Goal: Check status

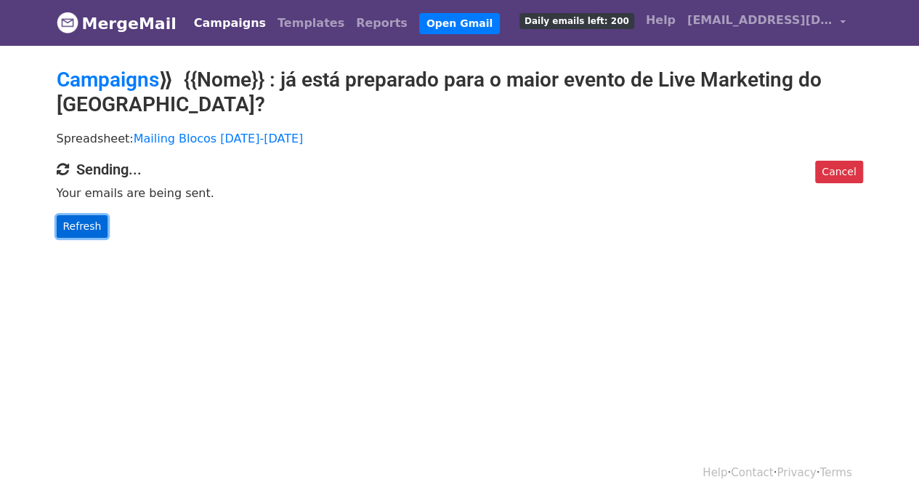
click at [77, 228] on link "Refresh" at bounding box center [83, 226] width 52 height 23
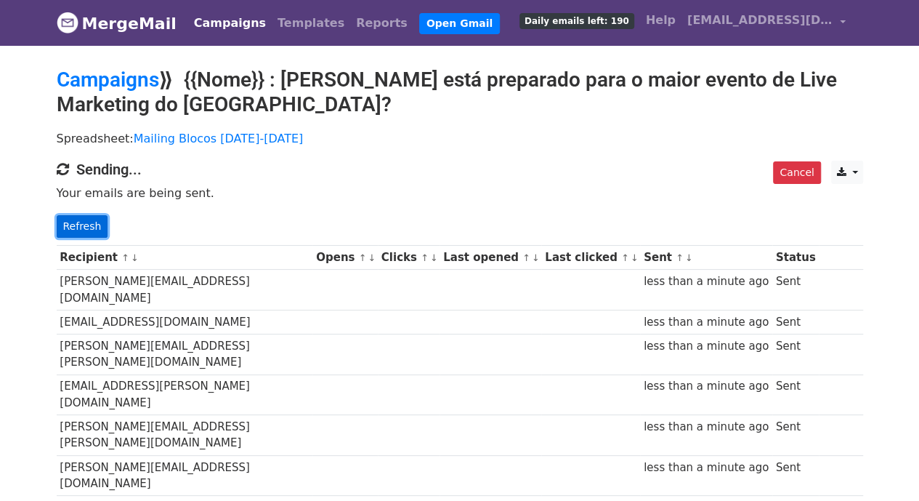
click at [83, 221] on link "Refresh" at bounding box center [83, 226] width 52 height 23
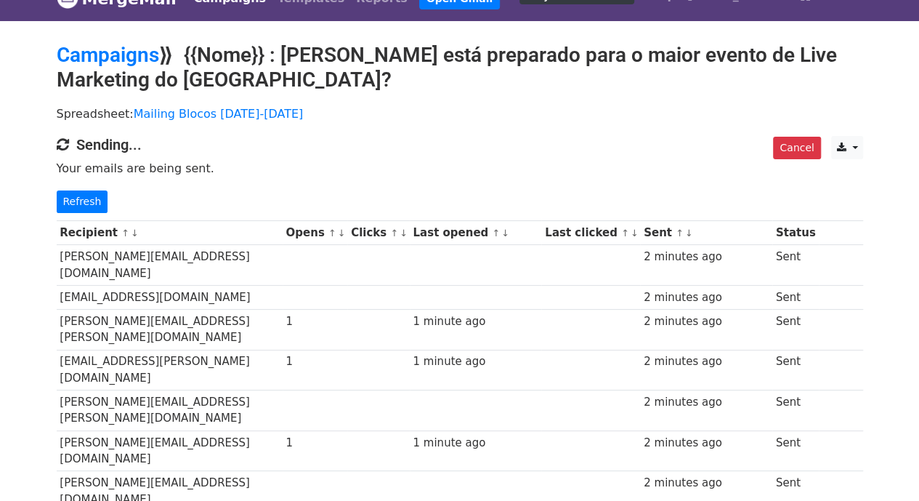
scroll to position [43, 0]
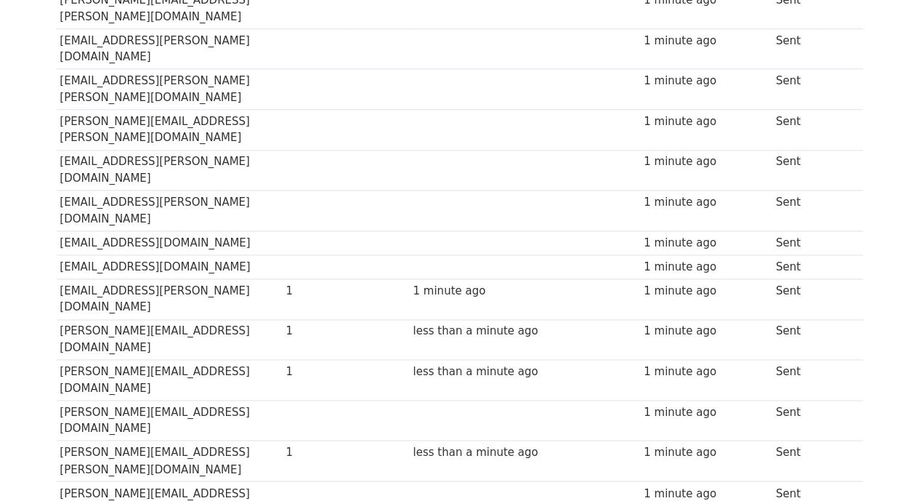
drag, startPoint x: 927, startPoint y: 131, endPoint x: 929, endPoint y: 425, distance: 294.2
click at [918, 425] on html "MergeMail Campaigns Templates Reports Open Gmail Daily emails left: 154 Help fr…" at bounding box center [459, 215] width 919 height 2253
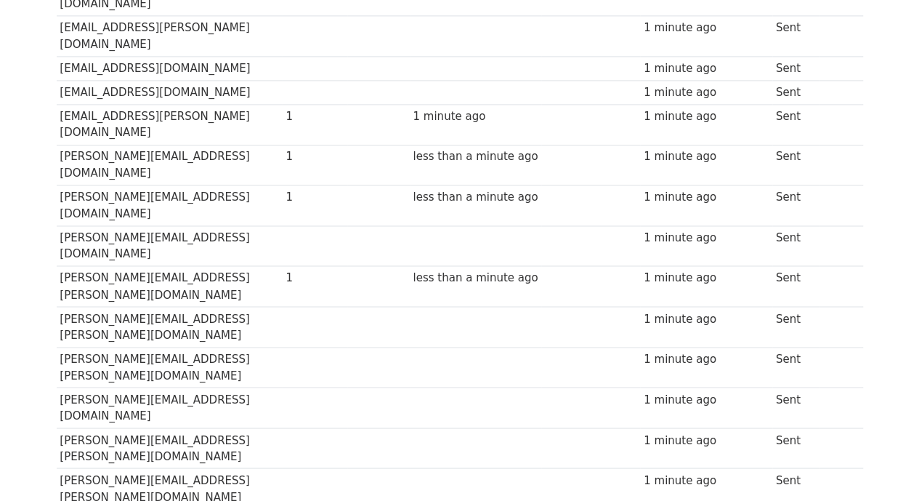
scroll to position [0, 0]
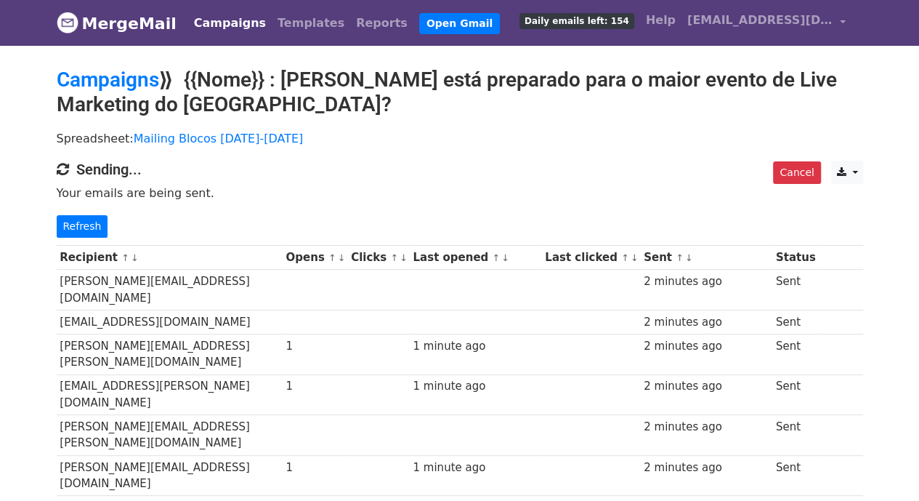
click at [400, 259] on link "↓" at bounding box center [404, 257] width 8 height 11
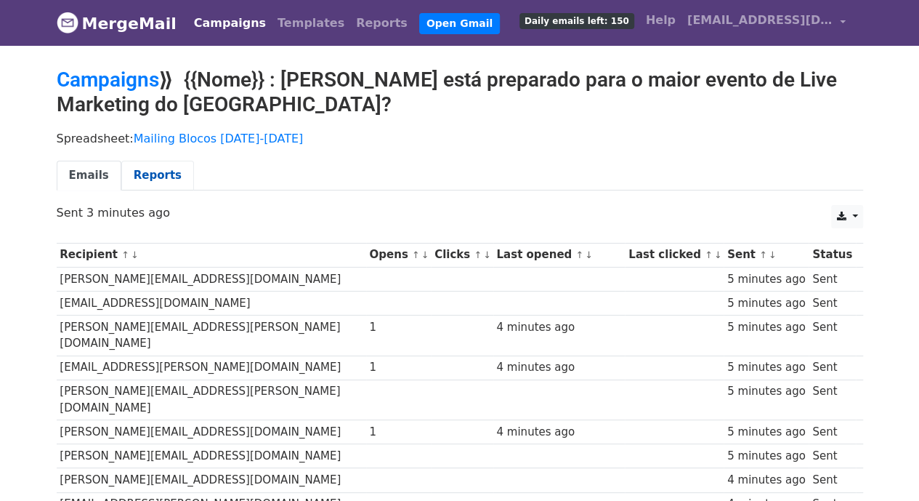
click at [136, 169] on link "Reports" at bounding box center [157, 176] width 73 height 30
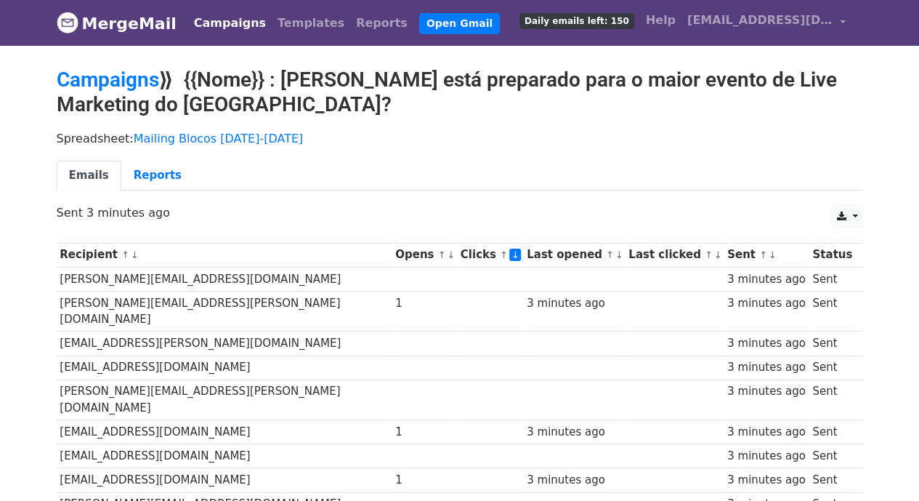
click at [447, 258] on link "↓" at bounding box center [451, 254] width 8 height 11
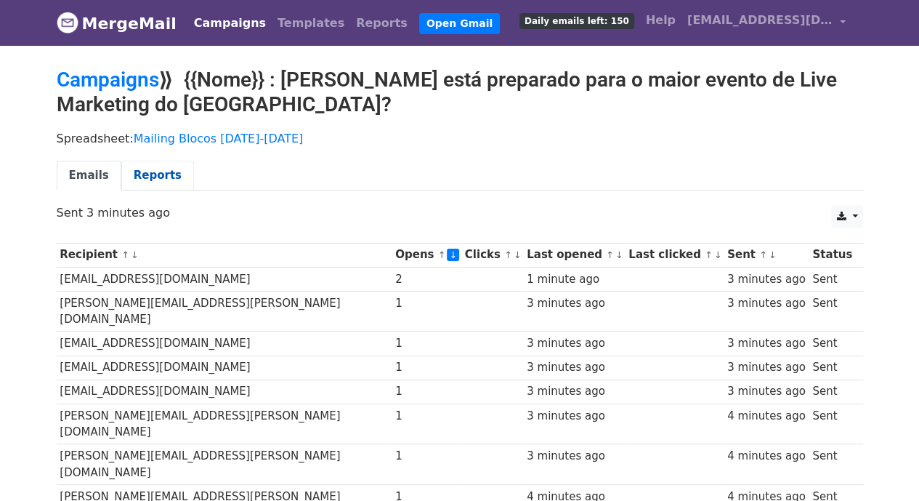
click at [141, 163] on link "Reports" at bounding box center [157, 176] width 73 height 30
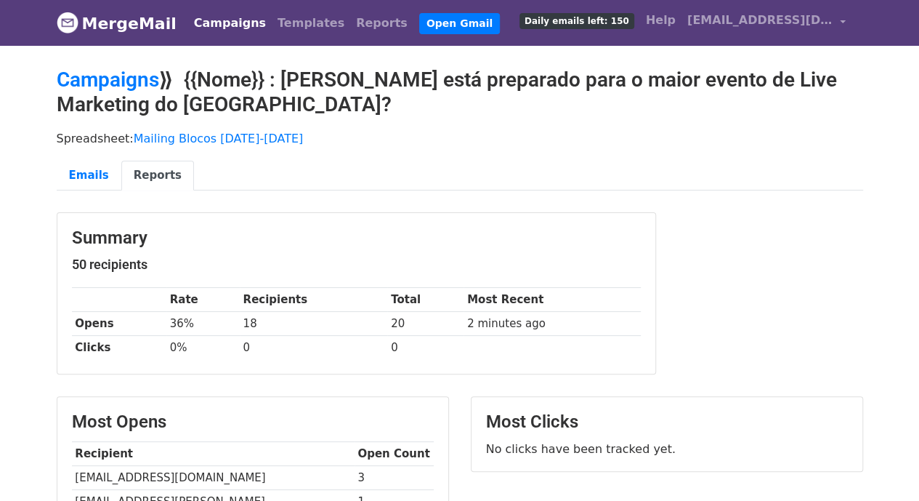
click at [212, 25] on link "Campaigns" at bounding box center [230, 23] width 84 height 29
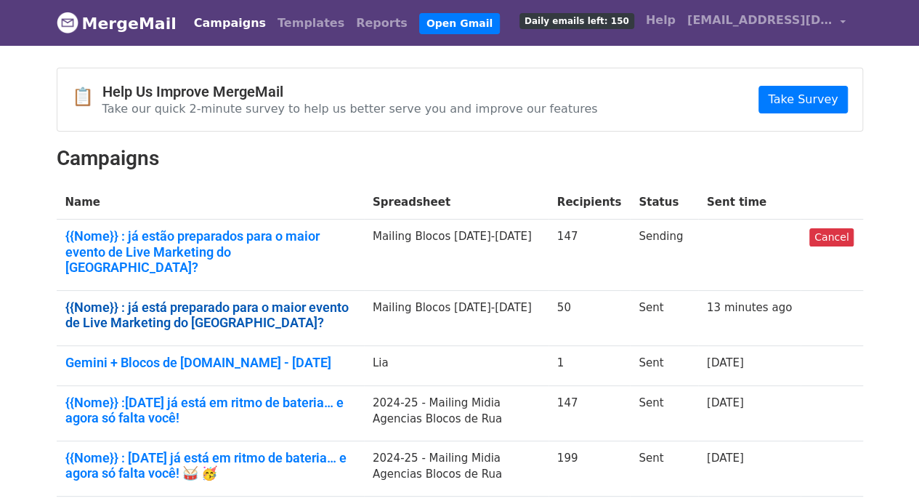
click at [233, 299] on link "{{Nome}} : já está preparado para o maior evento de Live Marketing do [GEOGRAPH…" at bounding box center [210, 314] width 290 height 31
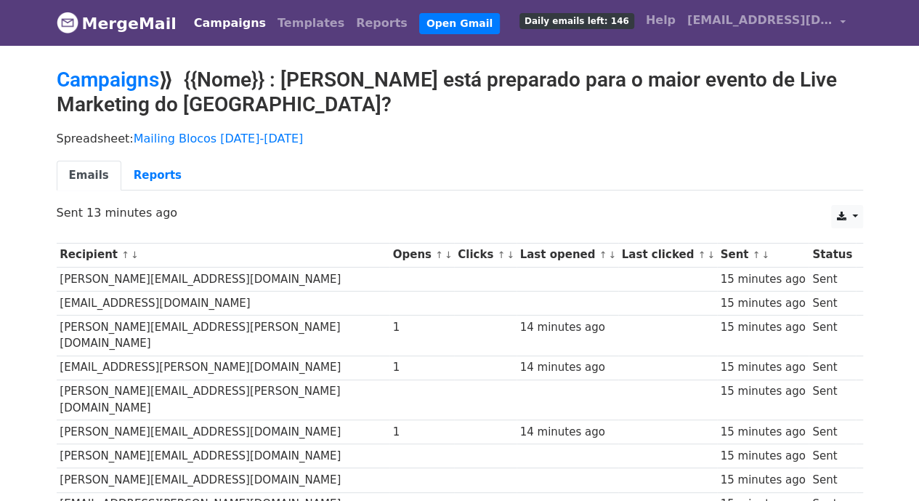
click at [445, 254] on link "↓" at bounding box center [449, 254] width 8 height 11
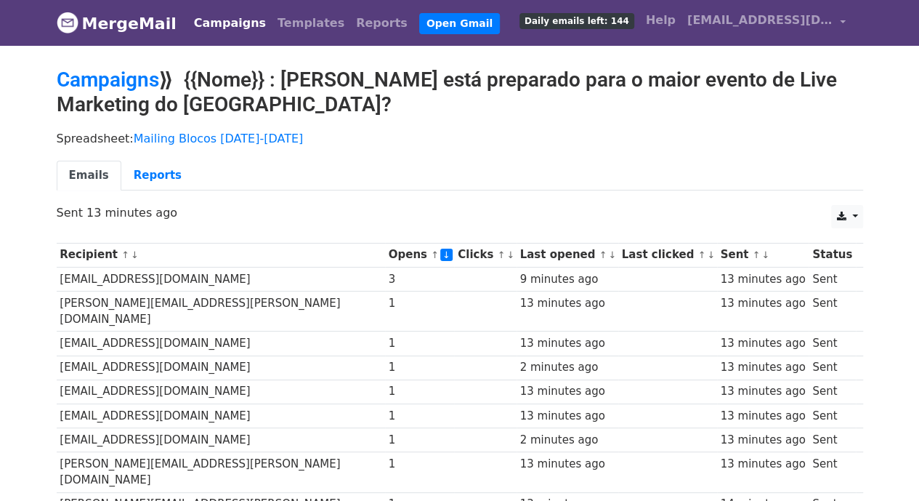
click at [229, 23] on link "Campaigns" at bounding box center [230, 23] width 84 height 29
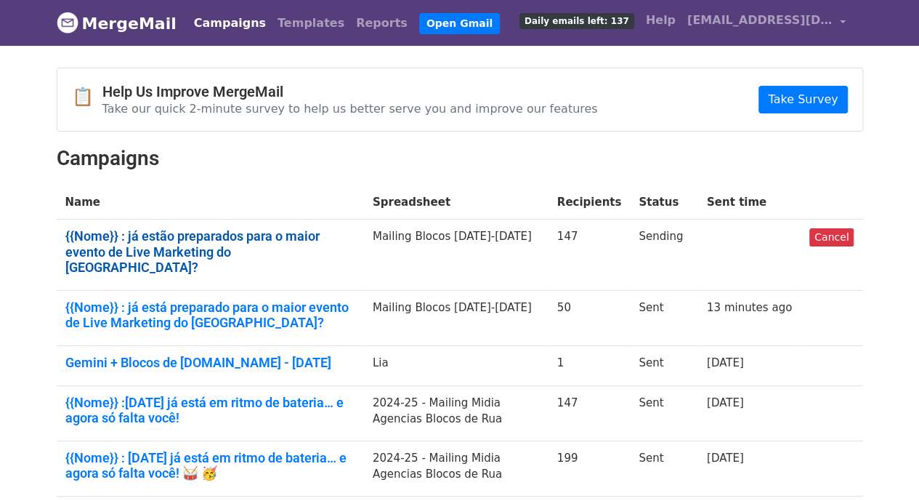
click at [195, 228] on link "{{Nome}} : já estão preparados para o maior evento de Live Marketing do Brasil?" at bounding box center [210, 251] width 290 height 47
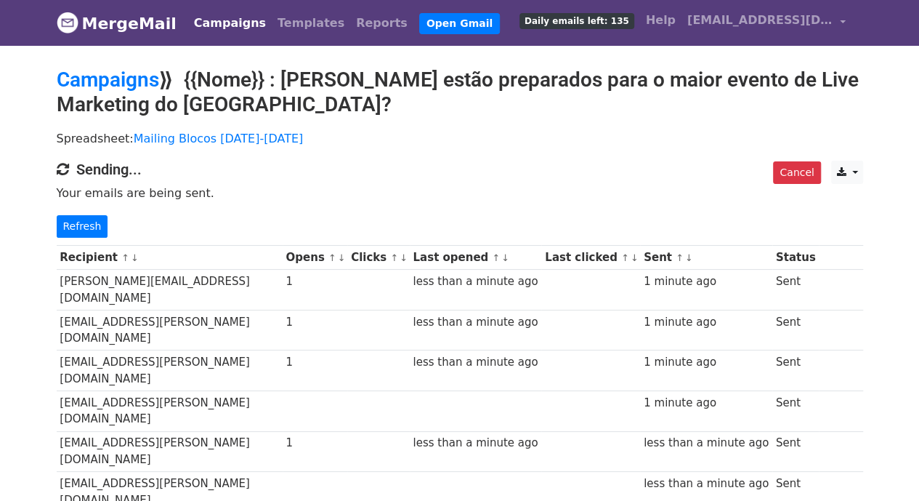
click at [346, 258] on link "↓" at bounding box center [342, 257] width 8 height 11
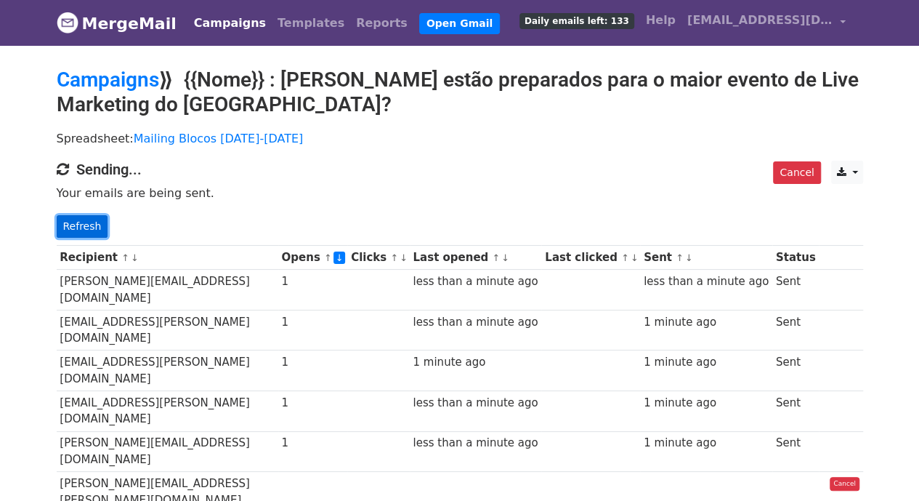
click at [84, 232] on link "Refresh" at bounding box center [83, 226] width 52 height 23
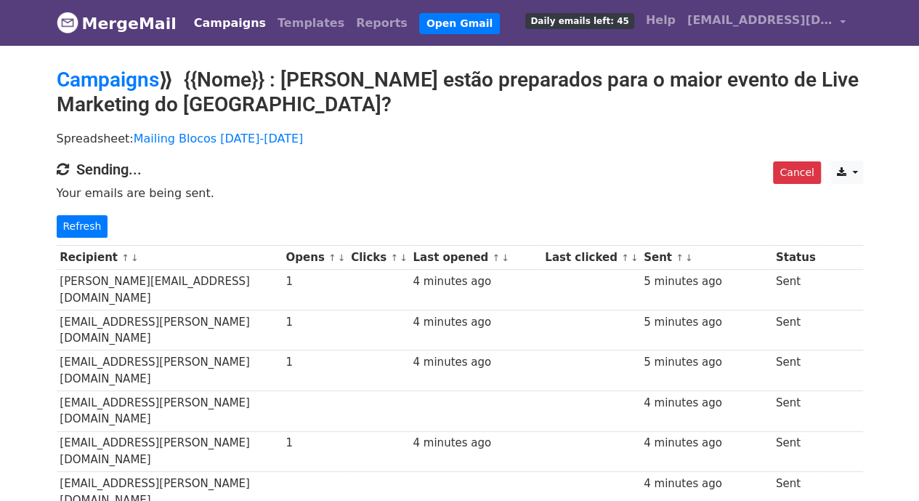
click at [346, 252] on link "↓" at bounding box center [342, 257] width 8 height 11
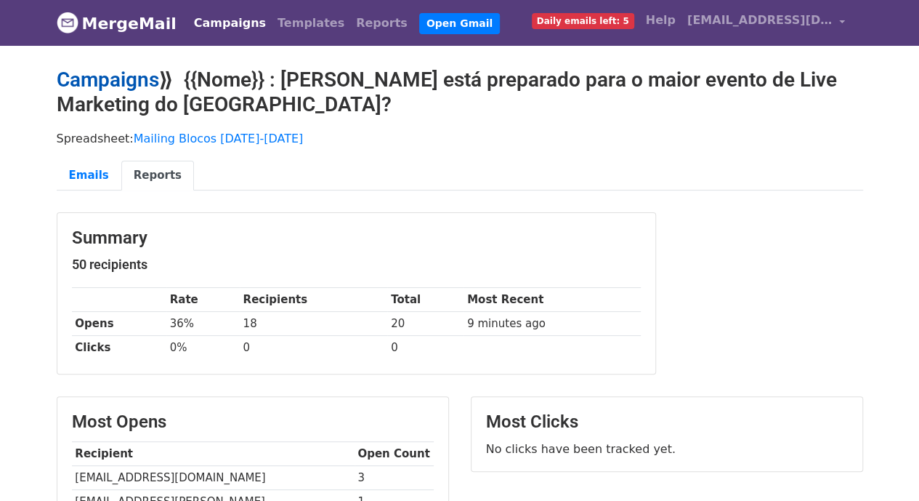
click at [131, 69] on link "Campaigns" at bounding box center [108, 80] width 102 height 24
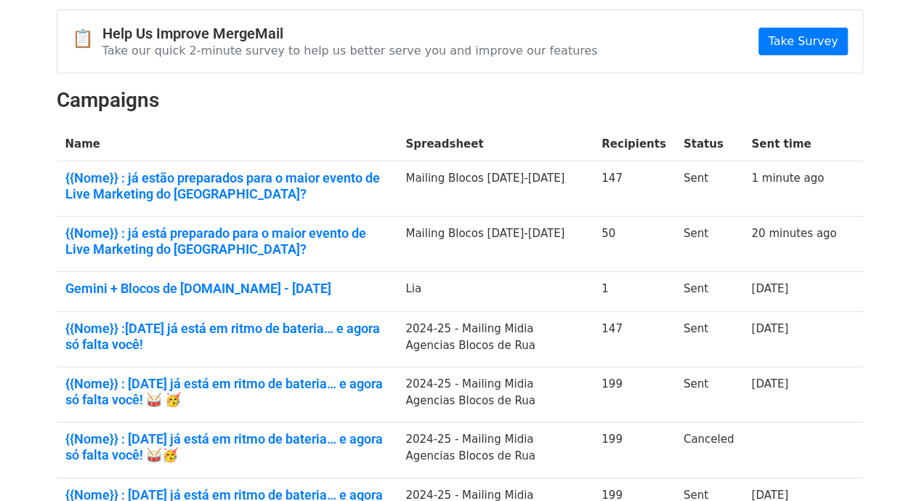
scroll to position [87, 0]
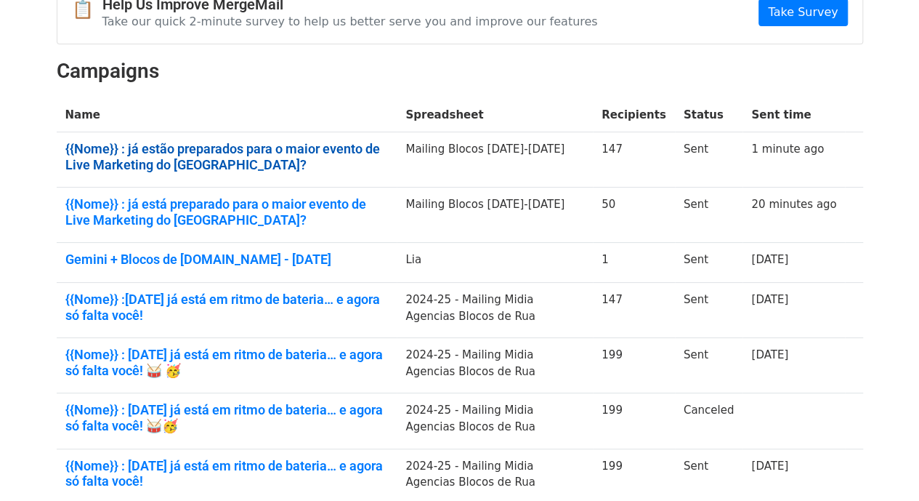
click at [237, 141] on link "{{Nome}} : já estão preparados para o maior evento de Live Marketing do [GEOGRA…" at bounding box center [226, 156] width 323 height 31
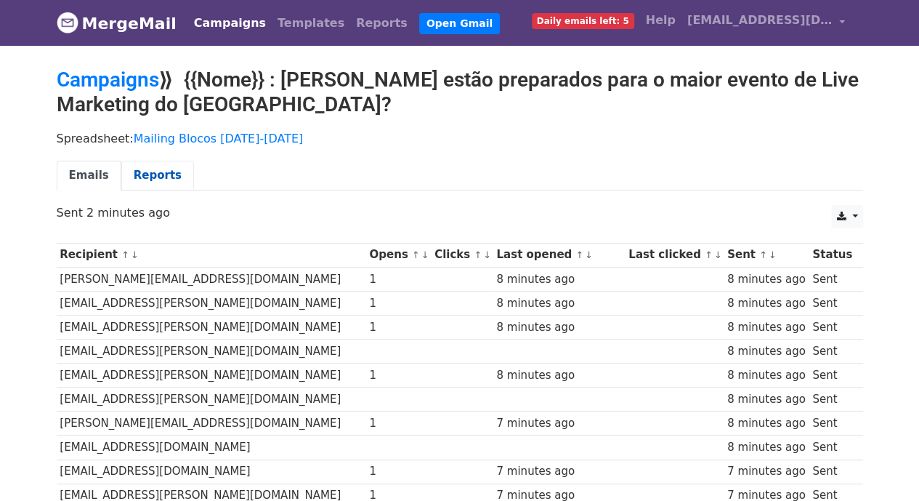
click at [154, 174] on link "Reports" at bounding box center [157, 176] width 73 height 30
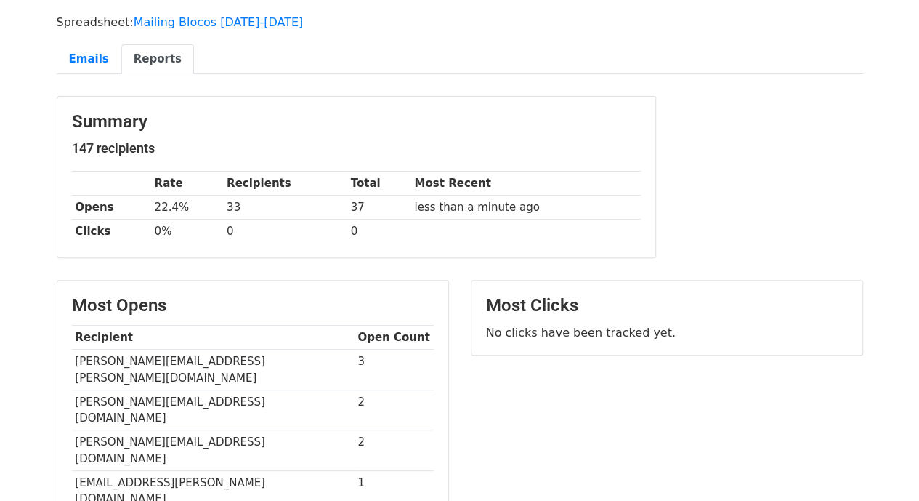
scroll to position [232, 0]
